Goal: Task Accomplishment & Management: Complete application form

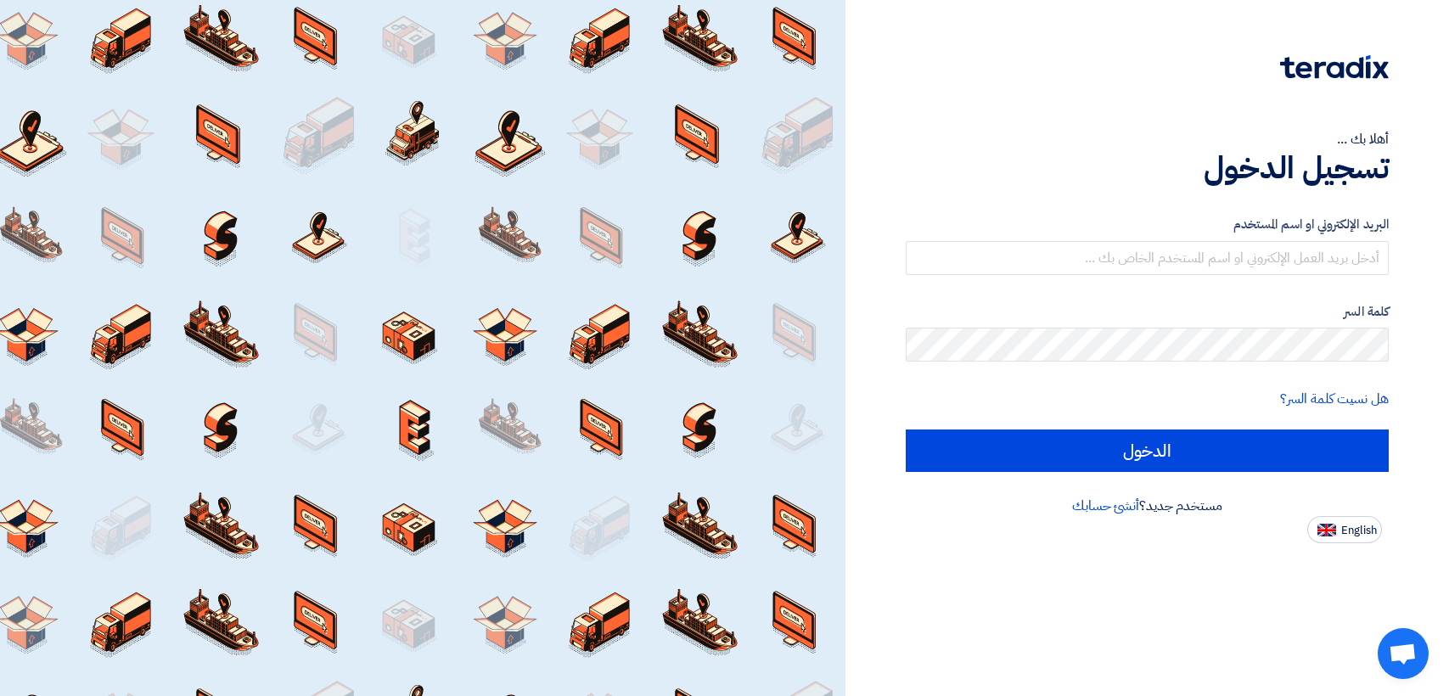
click at [1069, 267] on input "text" at bounding box center [1147, 258] width 483 height 34
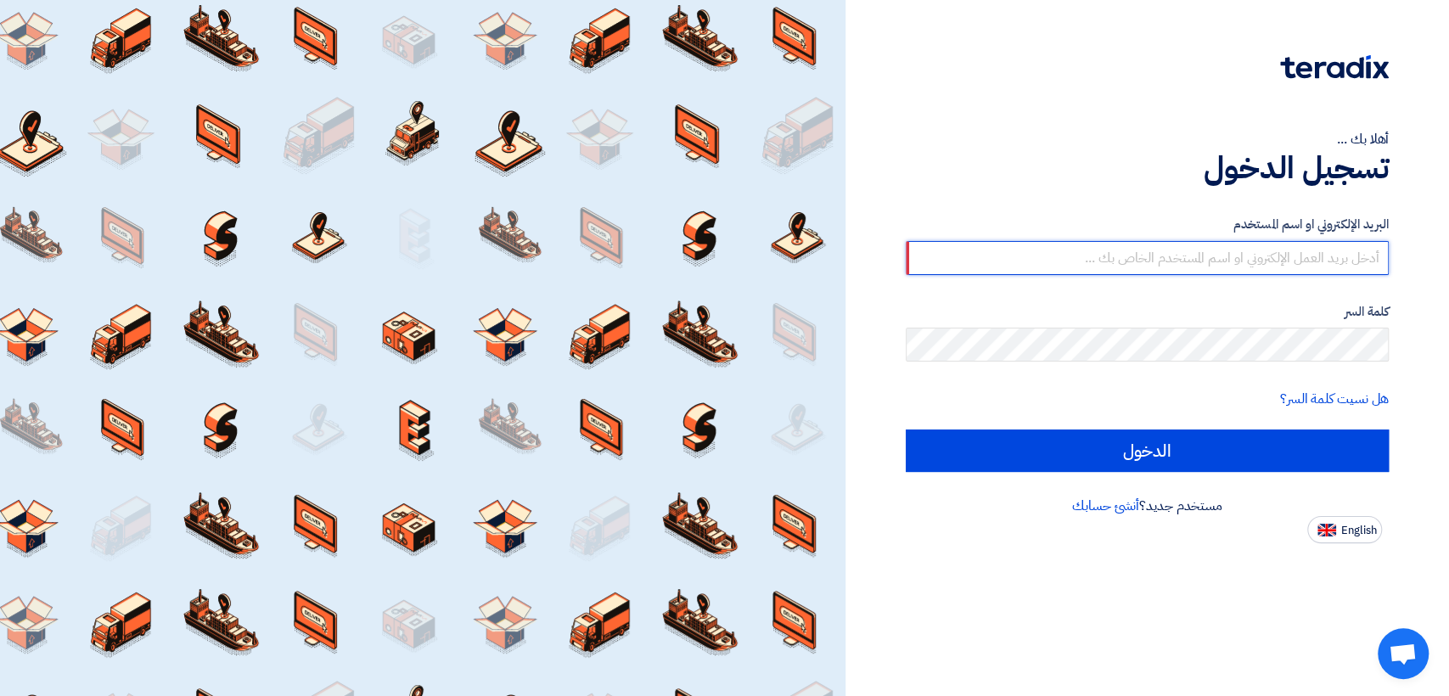
type input "[EMAIL_ADDRESS][DOMAIN_NAME]"
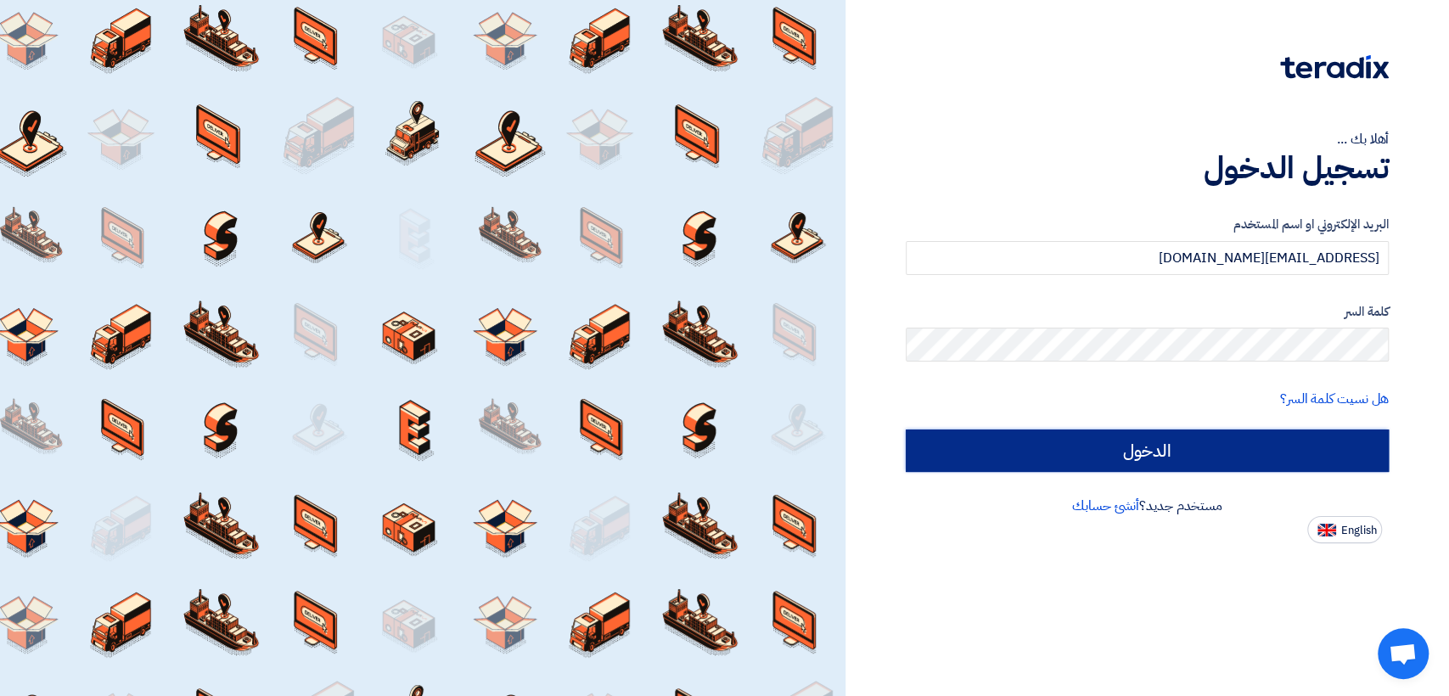
click at [1027, 467] on input "الدخول" at bounding box center [1147, 451] width 483 height 42
type input "Sign in"
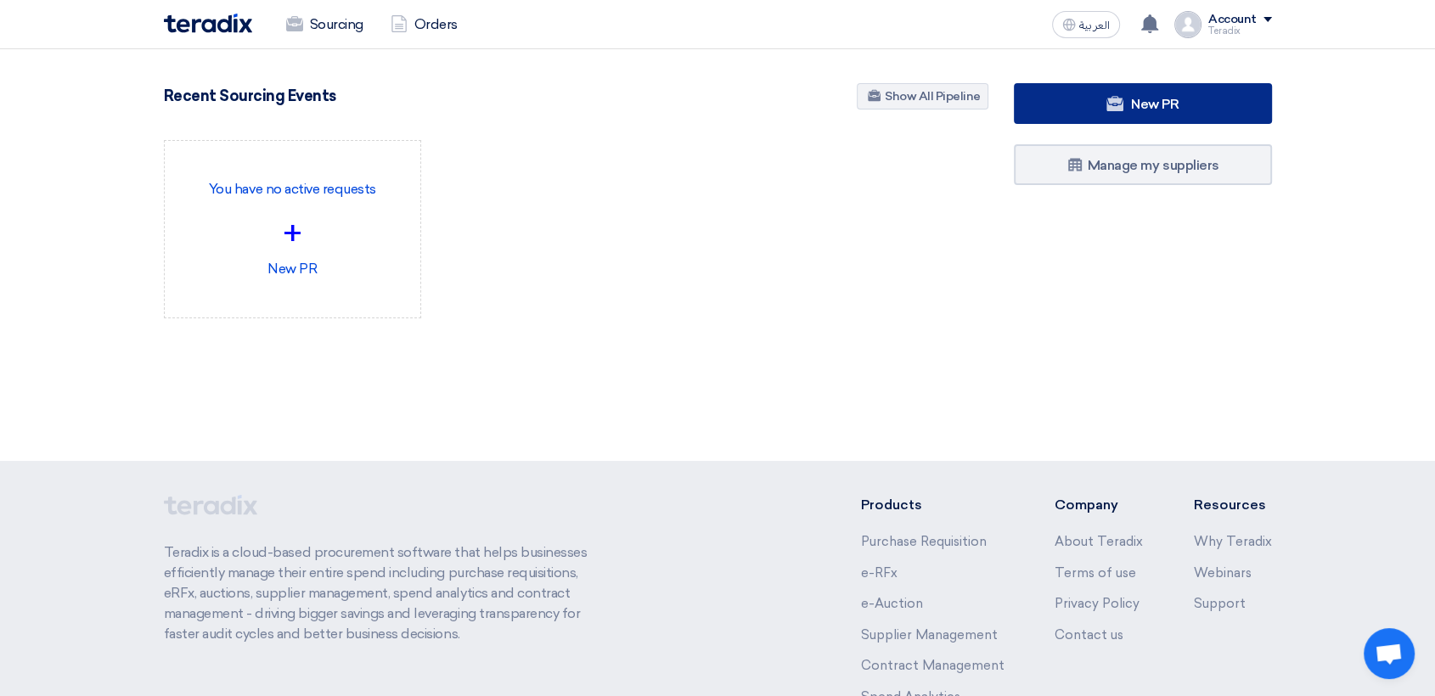
click at [1091, 113] on link "New PR" at bounding box center [1143, 103] width 258 height 41
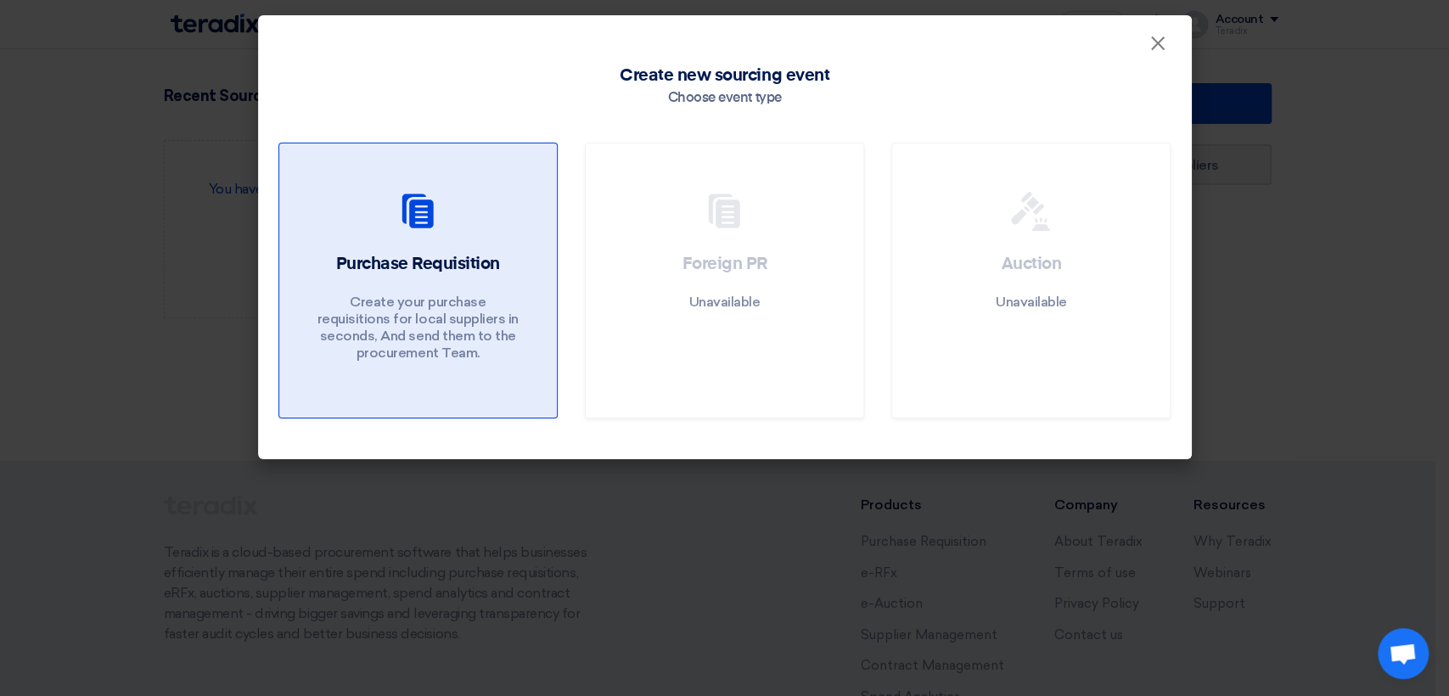
click at [455, 304] on p "Create your purchase requisitions for local suppliers in seconds, And send them…" at bounding box center [418, 328] width 204 height 68
